Goal: Task Accomplishment & Management: Complete application form

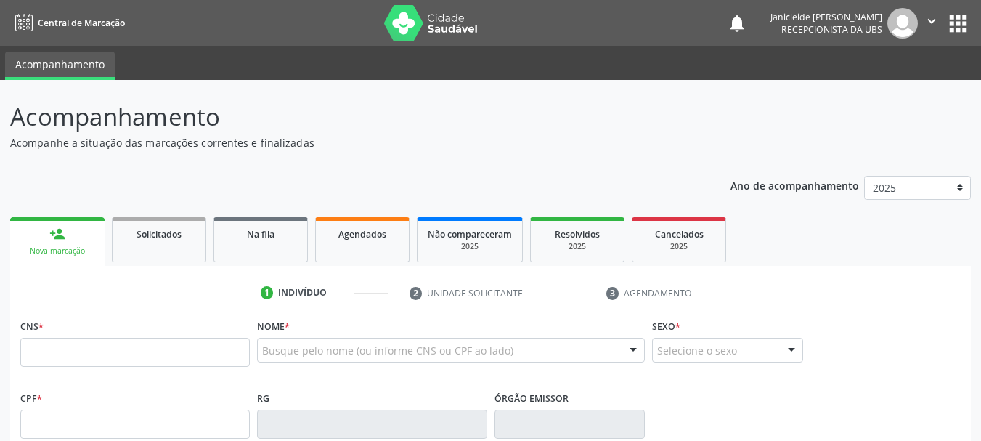
click at [119, 340] on input "text" at bounding box center [135, 352] width 230 height 29
type input "708 1095 0492 3932"
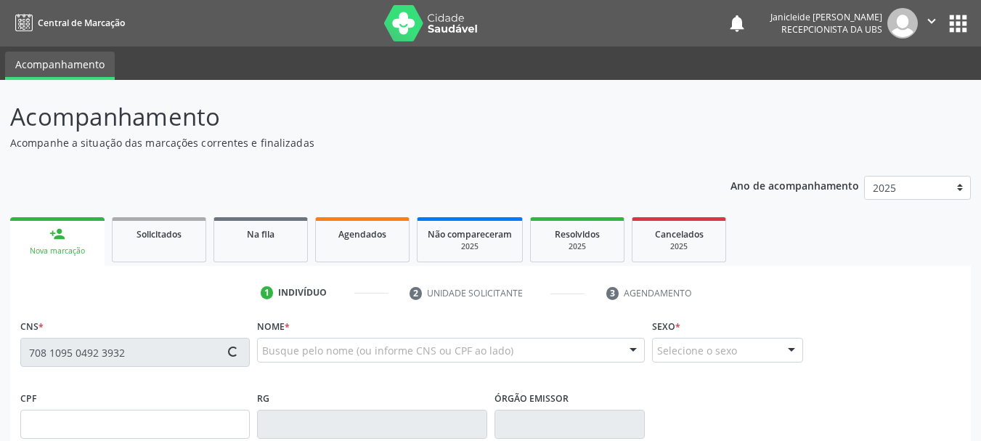
type input "963.800.044-91"
type input "[DATE]"
type input "[PERSON_NAME]"
type input "[PHONE_NUMBER]"
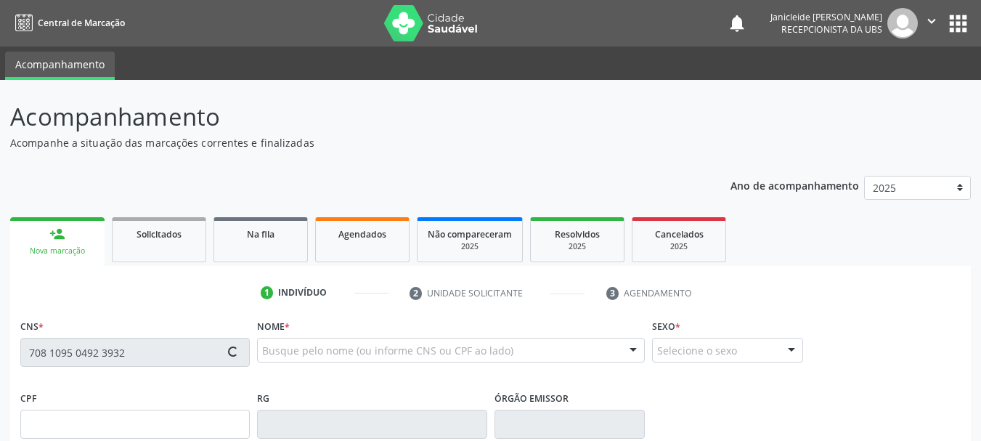
type input "419"
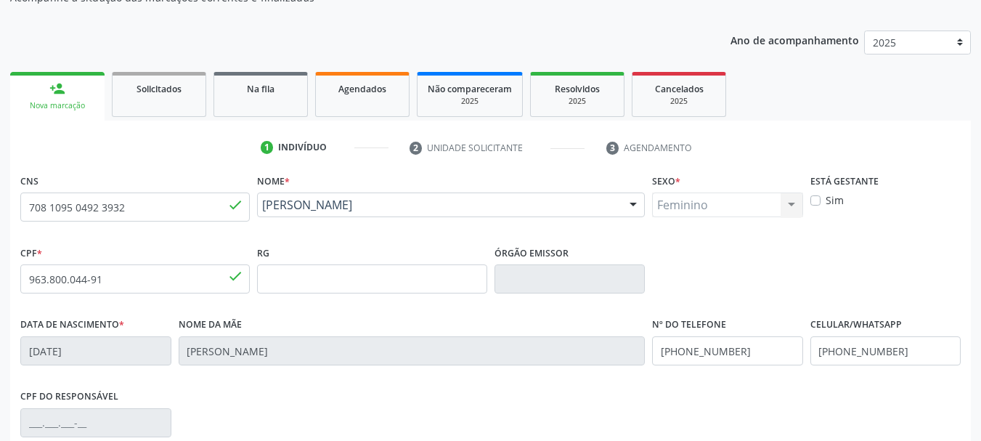
scroll to position [218, 0]
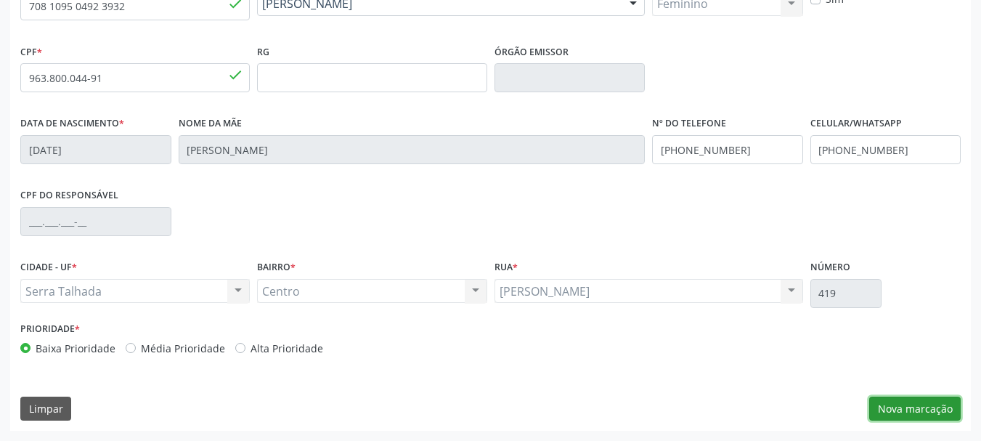
click at [893, 407] on button "Nova marcação" at bounding box center [915, 409] width 92 height 25
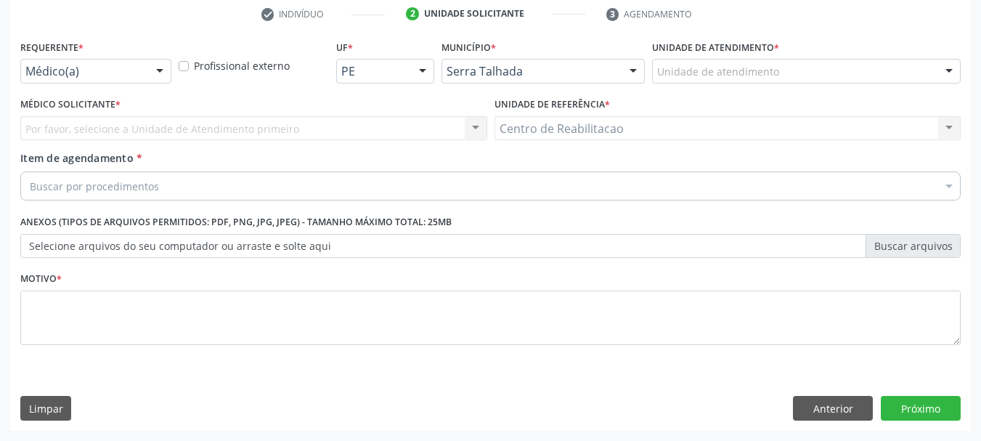
scroll to position [279, 0]
click at [163, 69] on div at bounding box center [160, 72] width 22 height 25
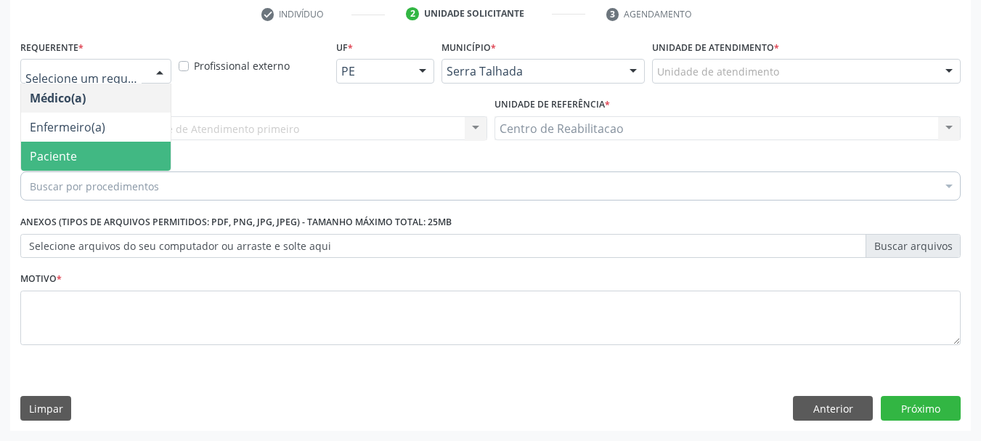
click at [88, 150] on span "Paciente" at bounding box center [96, 156] width 150 height 29
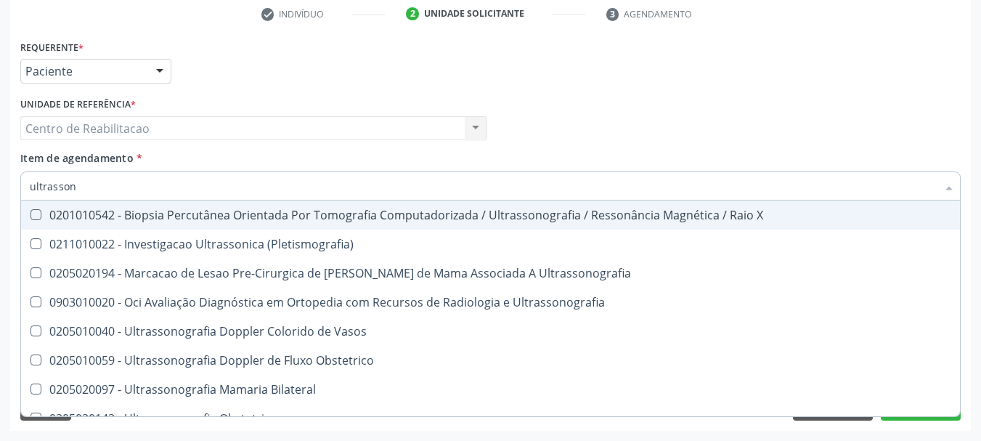
type input "ultrassono"
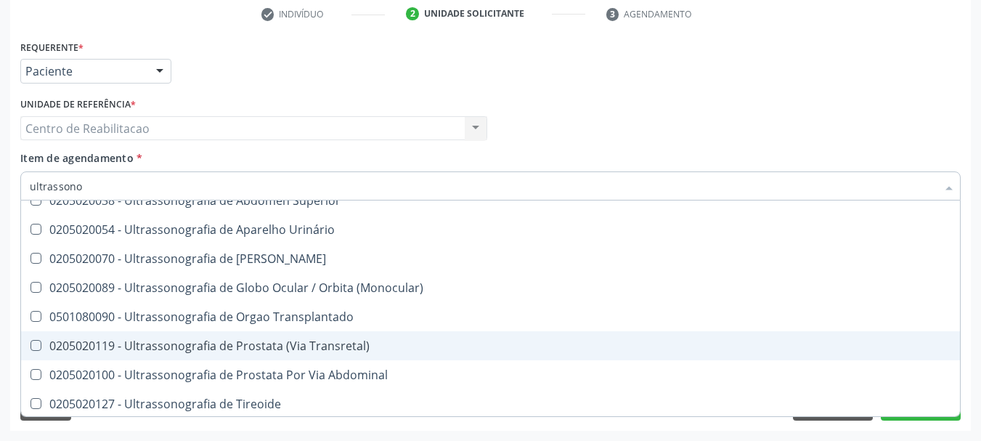
scroll to position [394, 0]
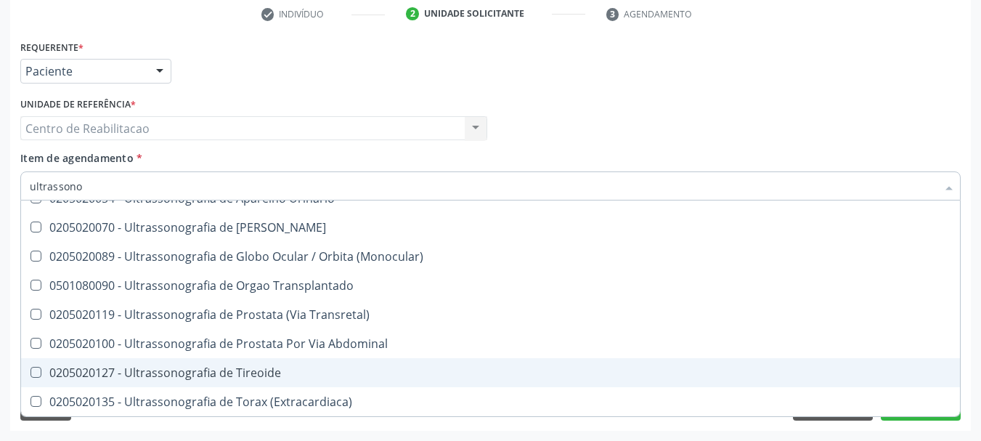
click at [263, 382] on span "0205020127 - Ultrassonografia de Tireoide" at bounding box center [490, 372] width 939 height 29
checkbox Tireoide "true"
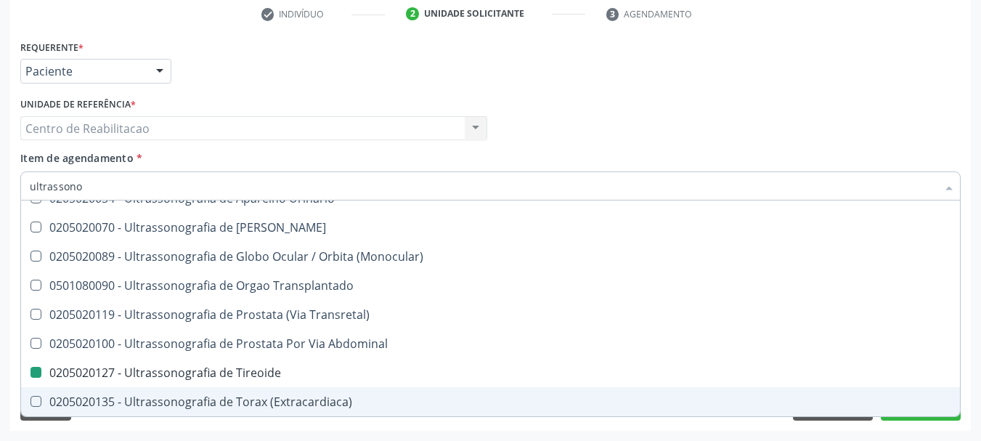
click at [975, 350] on div "Acompanhamento Acompanhe a situação das marcações correntes e finalizadas Relat…" at bounding box center [490, 121] width 981 height 640
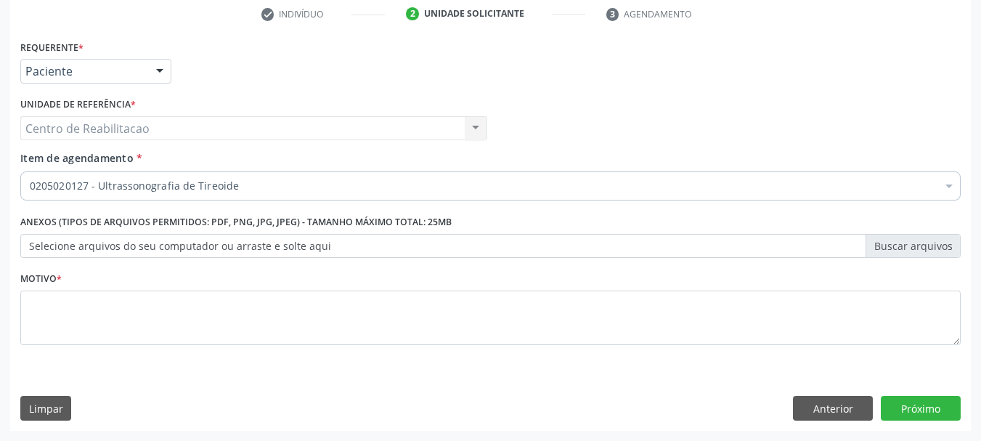
scroll to position [0, 0]
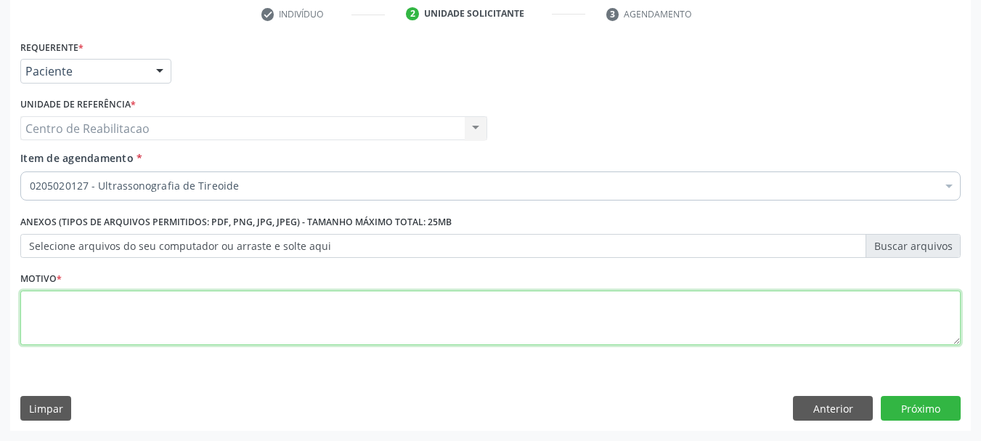
click at [769, 334] on textarea at bounding box center [490, 318] width 941 height 55
type textarea "*"
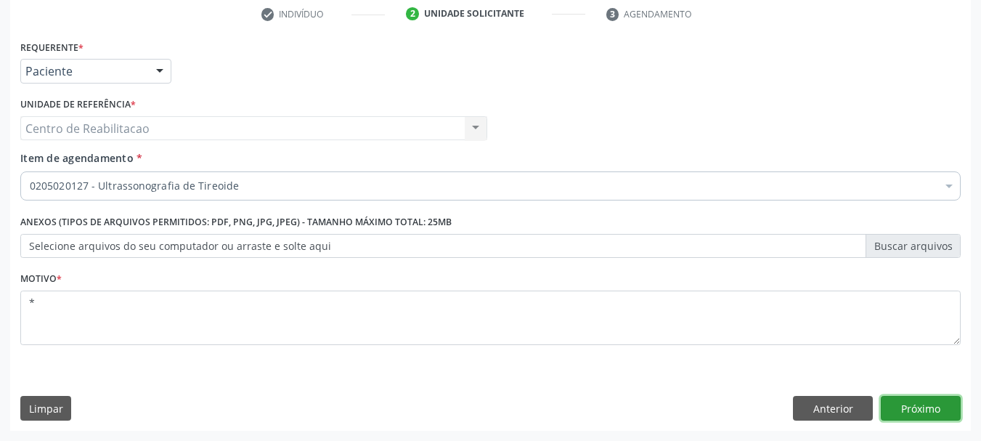
click at [953, 410] on button "Próximo" at bounding box center [921, 408] width 80 height 25
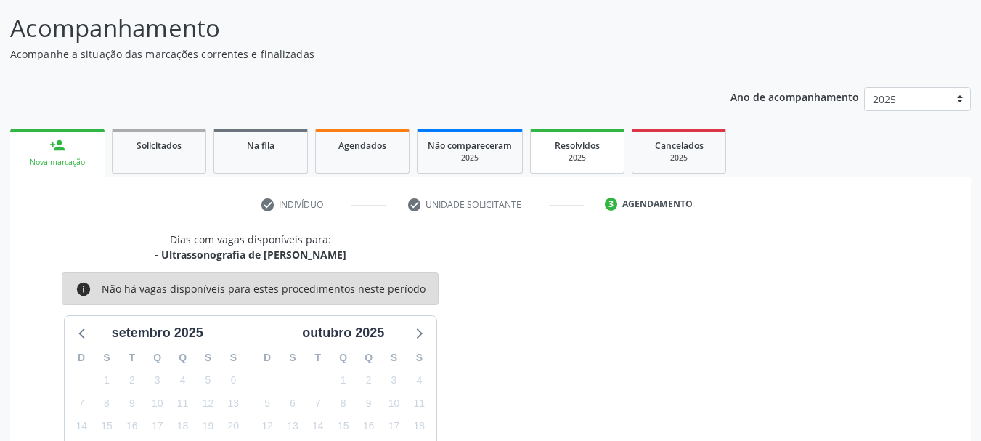
scroll to position [16, 0]
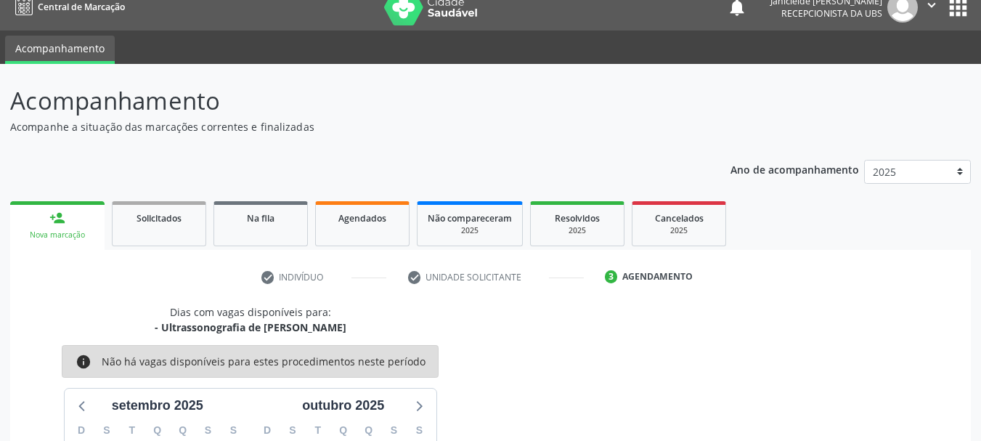
click at [606, 137] on div "Acompanhamento Acompanhe a situação das marcações correntes e finalizadas Relat…" at bounding box center [490, 366] width 961 height 566
click at [572, 125] on p "Acompanhe a situação das marcações correntes e finalizadas" at bounding box center [346, 126] width 673 height 15
